Goal: Check status: Check status

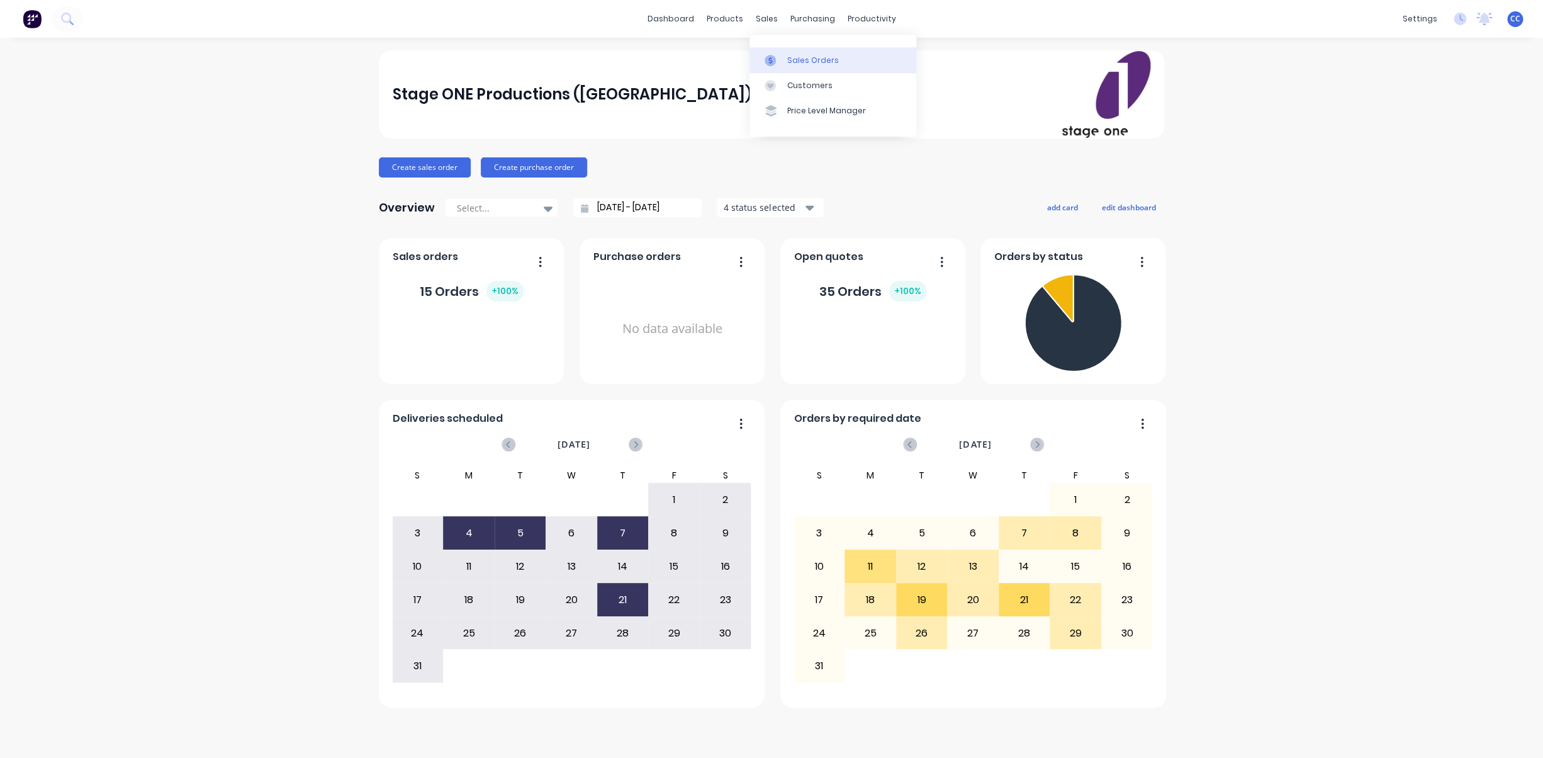
click at [797, 62] on div "Sales Orders" at bounding box center [813, 60] width 52 height 11
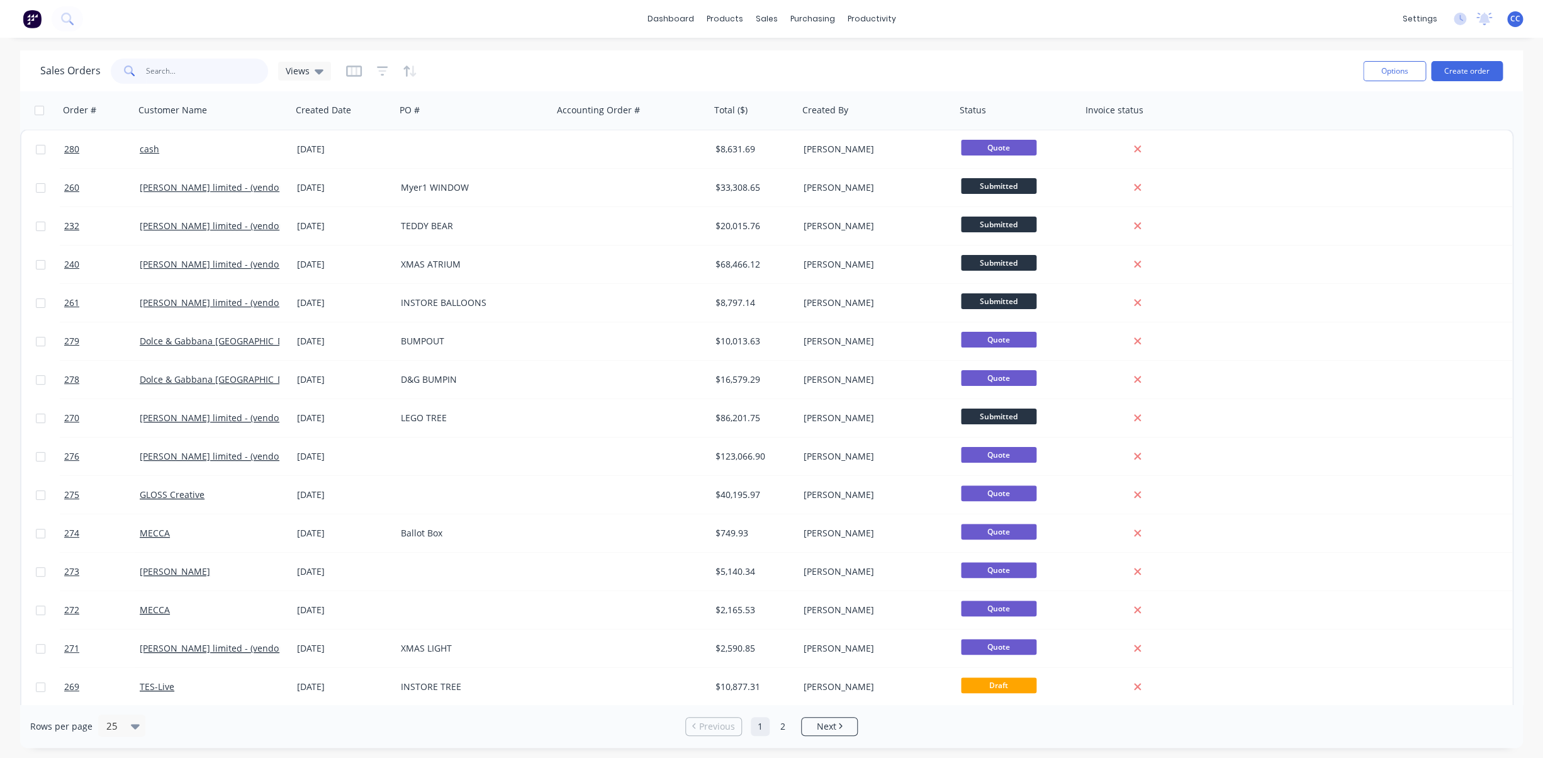
click at [157, 69] on input "text" at bounding box center [207, 71] width 123 height 25
type input "ooh"
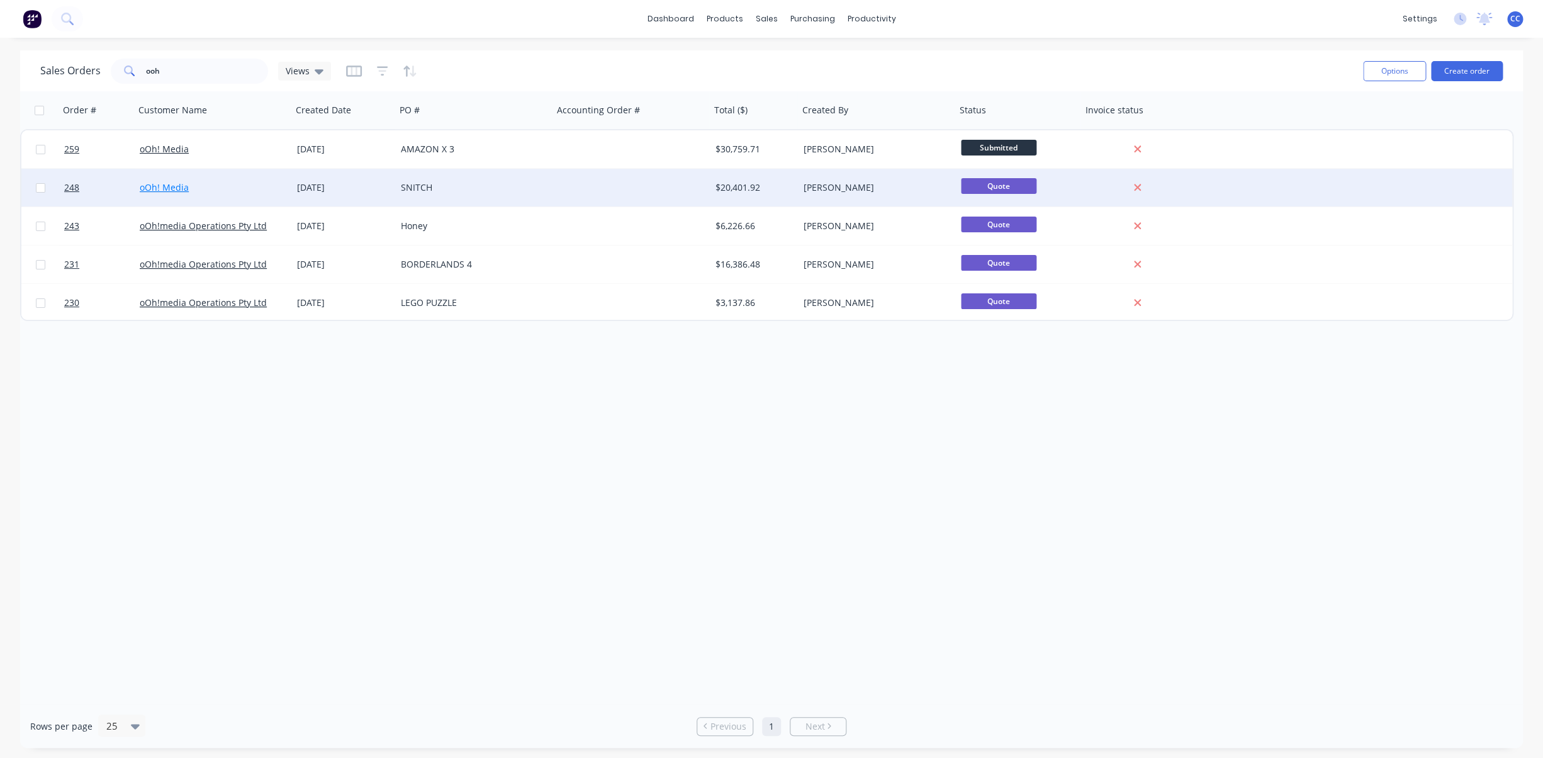
click at [175, 185] on link "oOh! Media" at bounding box center [164, 187] width 49 height 12
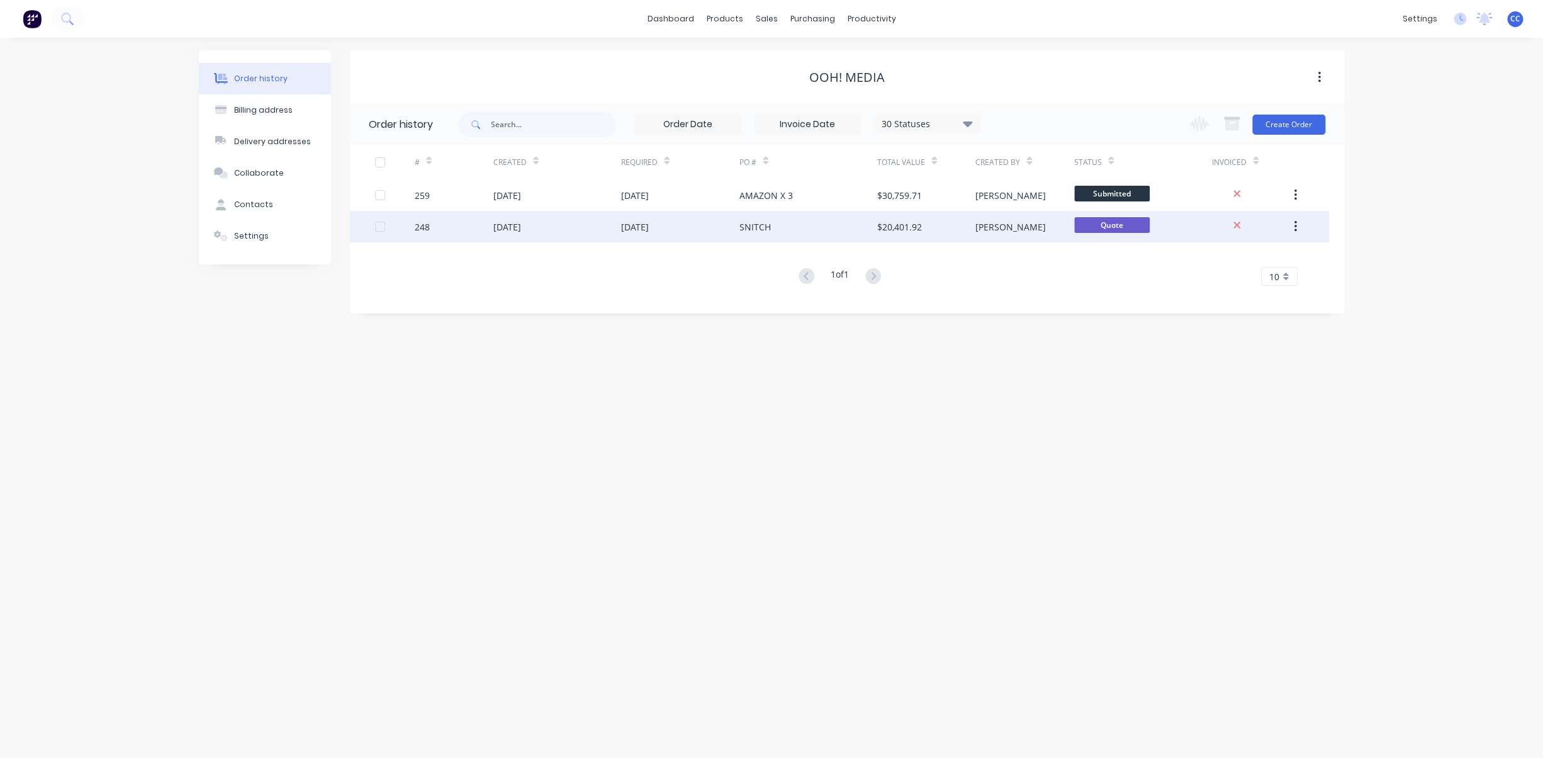
click at [516, 227] on div "[DATE]" at bounding box center [508, 226] width 28 height 13
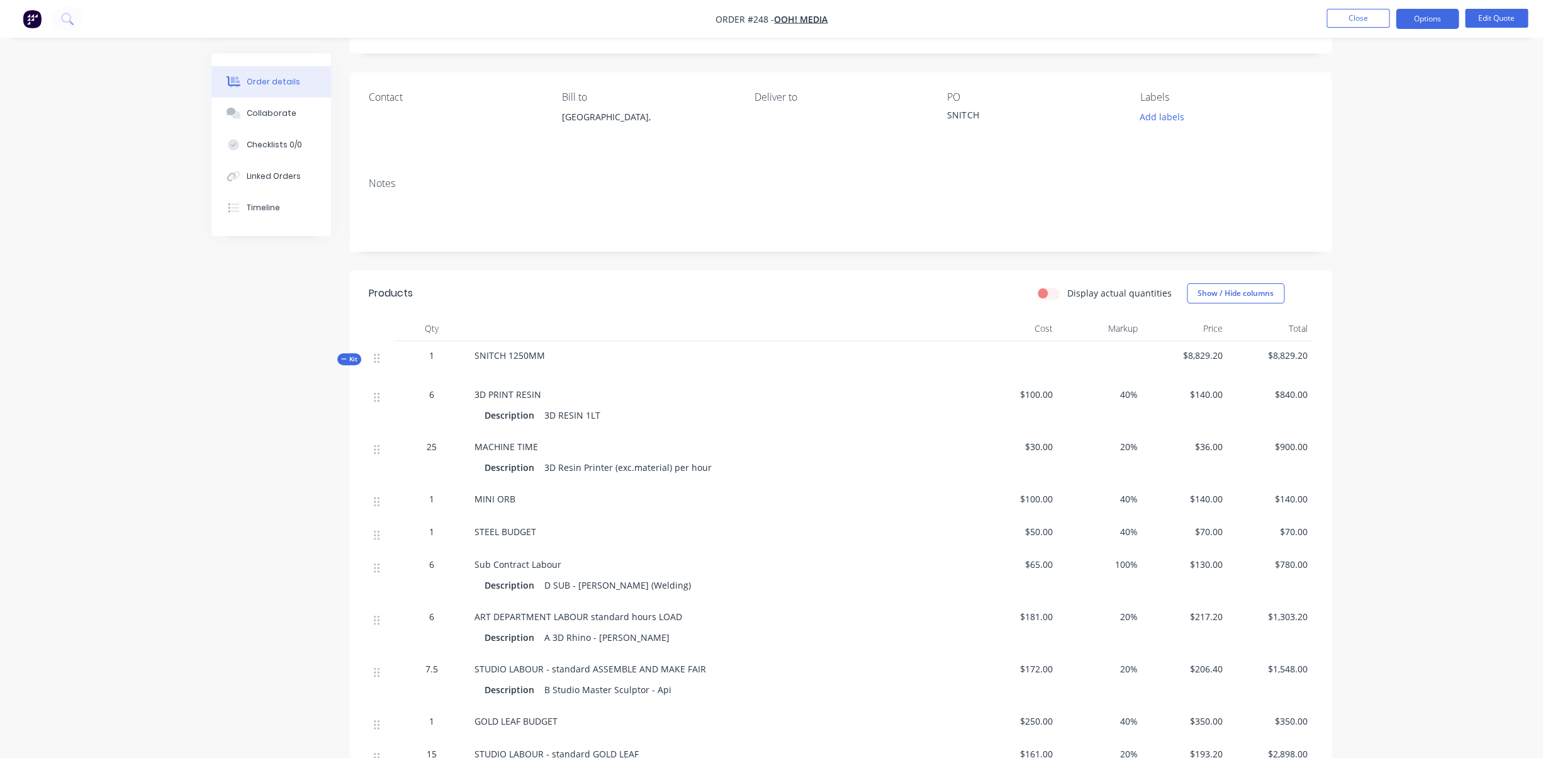
scroll to position [72, 0]
